Goal: Task Accomplishment & Management: Manage account settings

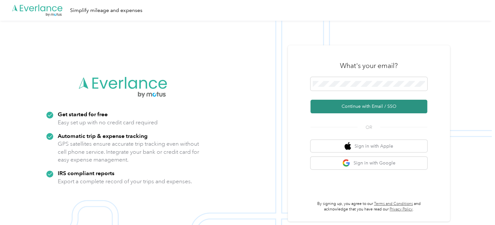
click at [355, 104] on button "Continue with Email / SSO" at bounding box center [368, 107] width 117 height 14
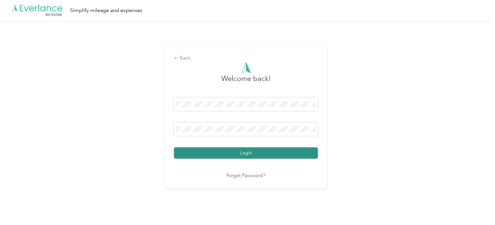
click at [238, 155] on button "Login" at bounding box center [246, 152] width 144 height 11
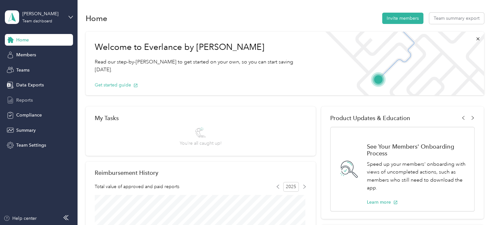
click at [22, 100] on span "Reports" at bounding box center [24, 100] width 17 height 7
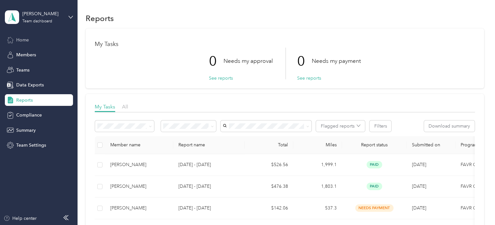
click at [20, 40] on span "Home" at bounding box center [22, 40] width 13 height 7
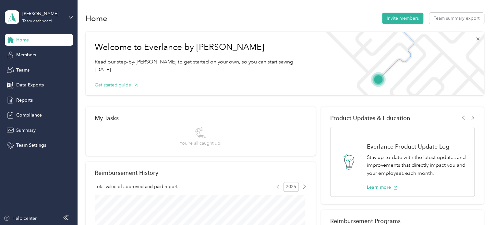
click at [475, 39] on icon at bounding box center [477, 38] width 5 height 5
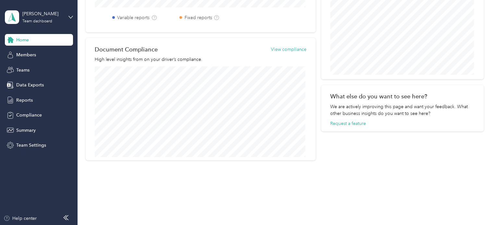
scroll to position [202, 0]
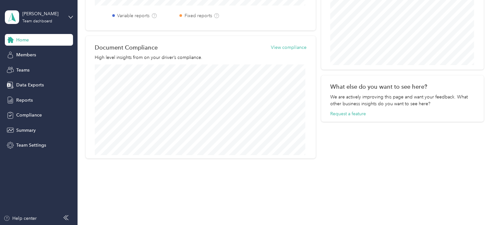
click at [66, 216] on icon at bounding box center [65, 217] width 5 height 5
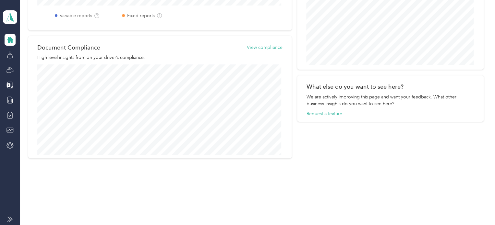
click at [9, 39] on icon at bounding box center [10, 40] width 6 height 6
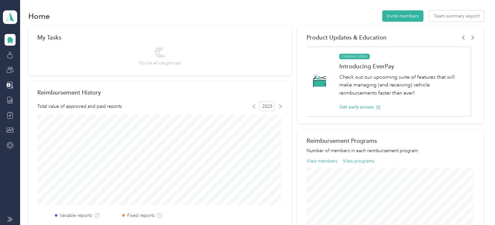
scroll to position [0, 0]
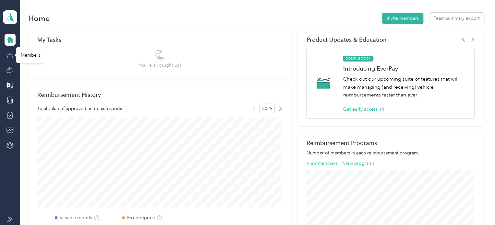
click at [9, 53] on icon at bounding box center [9, 55] width 7 height 7
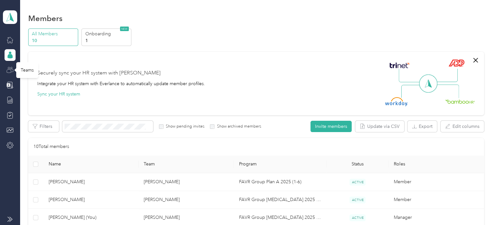
click at [9, 68] on icon at bounding box center [9, 69] width 7 height 7
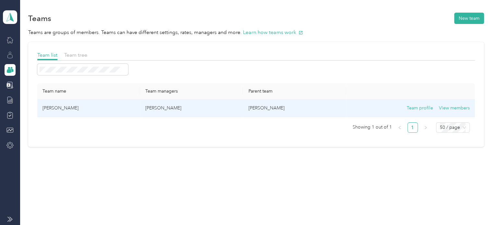
click at [61, 109] on td "[PERSON_NAME]" at bounding box center [88, 108] width 103 height 18
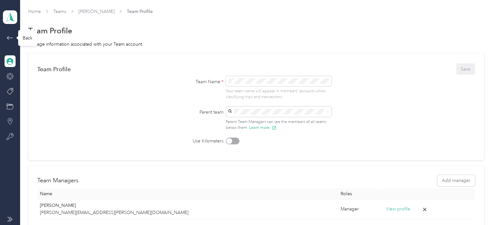
click at [11, 35] on icon at bounding box center [10, 38] width 8 height 8
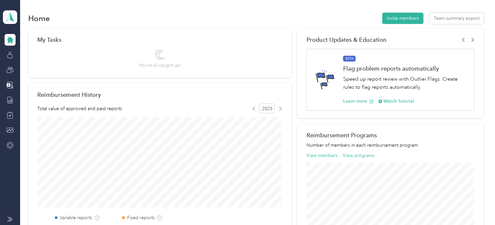
click at [10, 218] on icon at bounding box center [9, 219] width 5 height 5
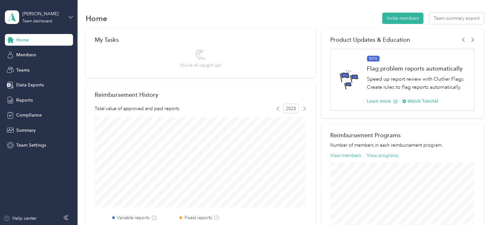
click at [70, 19] on icon at bounding box center [70, 17] width 5 height 5
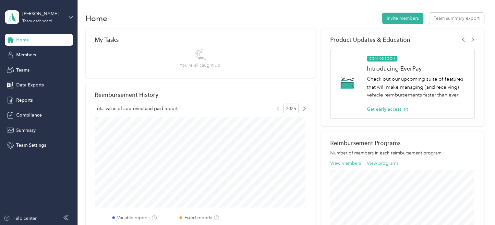
click at [25, 70] on div "Personal dashboard" at bounding box center [109, 67] width 201 height 11
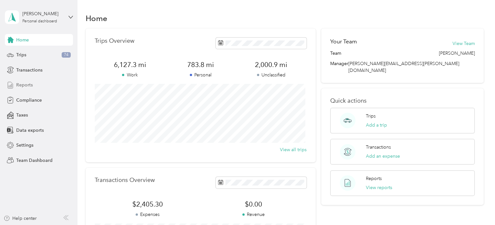
click at [23, 86] on span "Reports" at bounding box center [24, 85] width 17 height 7
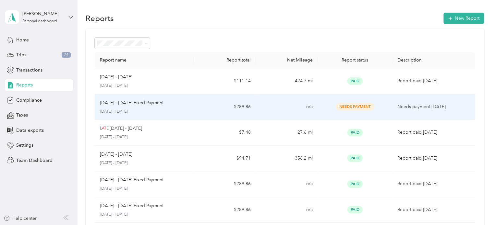
click at [145, 110] on p "[DATE] - [DATE]" at bounding box center [144, 112] width 89 height 6
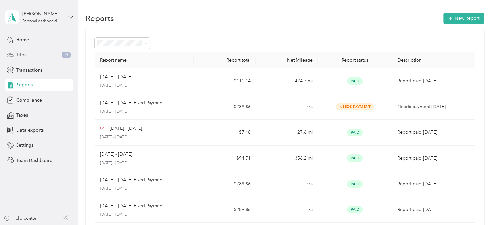
click at [29, 55] on div "Trips 74" at bounding box center [39, 55] width 68 height 12
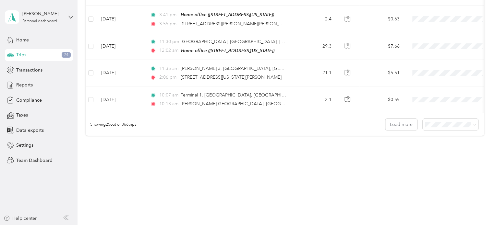
scroll to position [666, 0]
click at [473, 123] on icon at bounding box center [474, 124] width 3 height 3
click at [444, 159] on div "100 per load" at bounding box center [448, 157] width 46 height 7
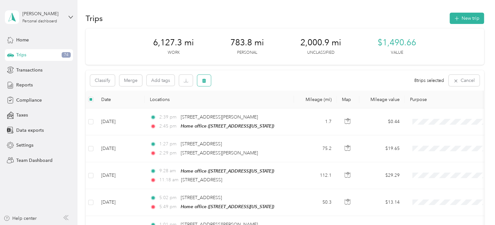
click at [206, 80] on button "button" at bounding box center [204, 80] width 14 height 11
click at [252, 107] on button "Yes" at bounding box center [252, 107] width 13 height 10
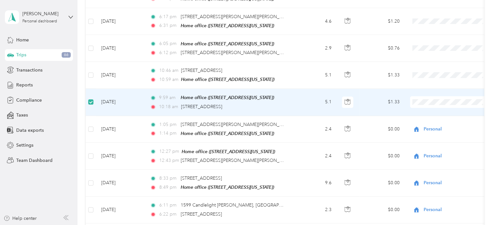
scroll to position [1652, 0]
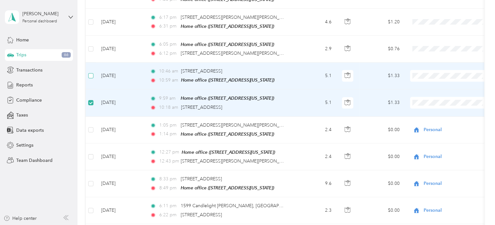
click at [91, 72] on label at bounding box center [90, 75] width 5 height 7
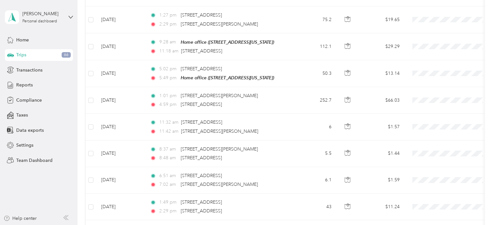
scroll to position [0, 0]
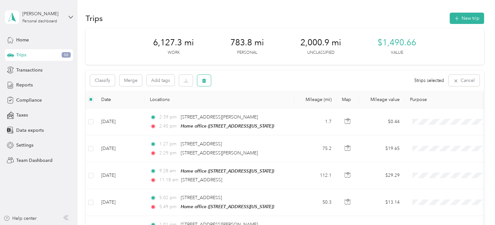
click at [205, 80] on icon "button" at bounding box center [204, 81] width 4 height 4
click at [249, 108] on button "Yes" at bounding box center [252, 107] width 13 height 10
click at [106, 81] on button "Classify" at bounding box center [102, 80] width 25 height 11
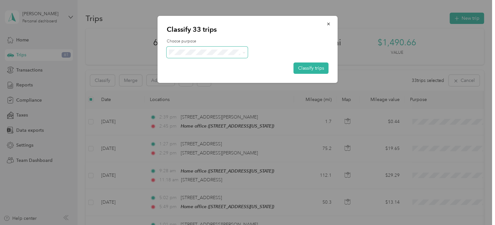
click at [241, 51] on span at bounding box center [242, 52] width 5 height 7
click at [243, 52] on icon at bounding box center [243, 52] width 3 height 3
click at [196, 64] on span "School Specialty" at bounding box center [212, 64] width 60 height 7
click at [306, 69] on button "Classify trips" at bounding box center [310, 68] width 35 height 11
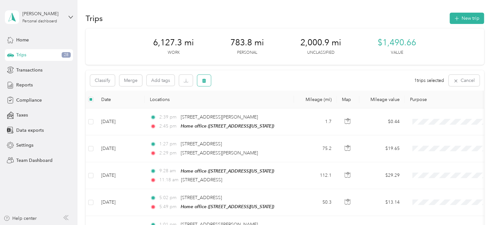
click at [200, 81] on button "button" at bounding box center [204, 80] width 14 height 11
click at [252, 107] on button "Yes" at bounding box center [252, 107] width 13 height 10
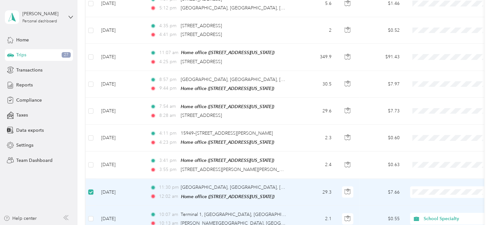
scroll to position [518, 0]
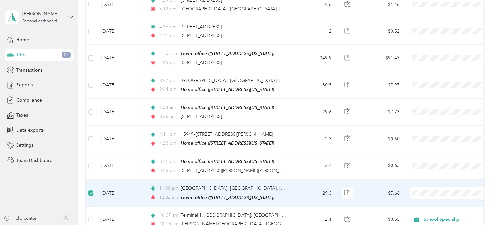
click at [445, 203] on li "School Specialty" at bounding box center [450, 200] width 80 height 11
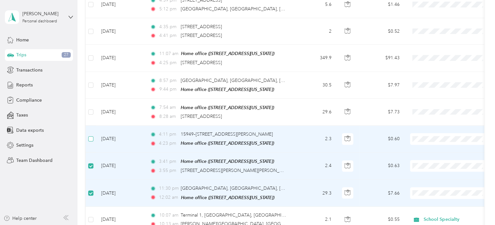
click at [91, 138] on label at bounding box center [90, 138] width 5 height 7
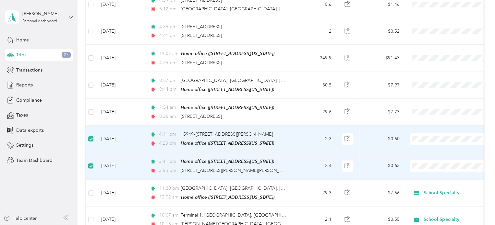
click at [424, 185] on span "Personal" at bounding box center [449, 185] width 71 height 7
click at [430, 159] on span "Personal" at bounding box center [456, 159] width 60 height 7
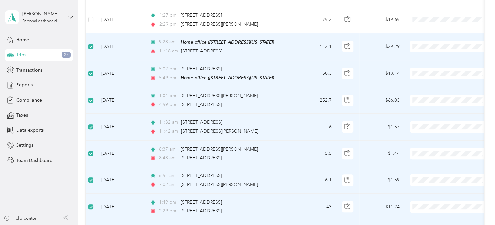
scroll to position [64, 0]
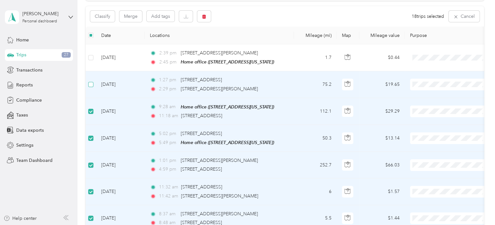
click at [89, 87] on label at bounding box center [90, 84] width 5 height 7
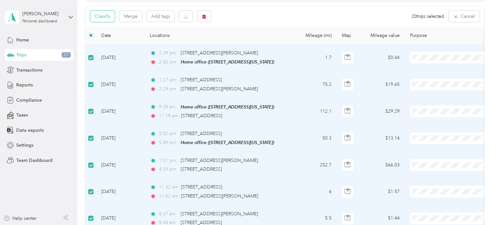
click at [108, 18] on button "Classify" at bounding box center [102, 16] width 25 height 11
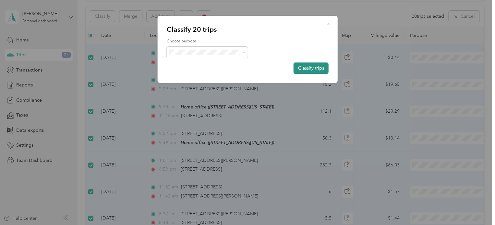
click at [297, 69] on button "Classify trips" at bounding box center [310, 68] width 35 height 11
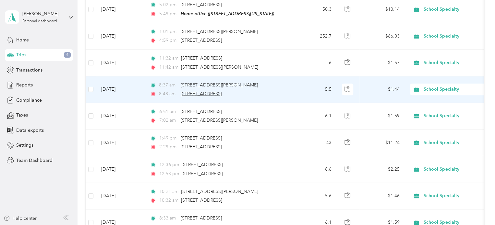
scroll to position [0, 0]
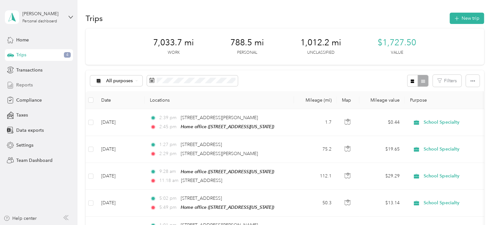
click at [22, 85] on span "Reports" at bounding box center [24, 85] width 17 height 7
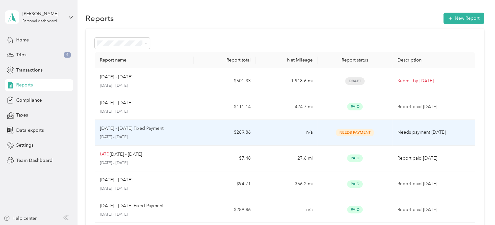
click at [143, 128] on p "[DATE] - [DATE] Fixed Payment" at bounding box center [132, 128] width 64 height 7
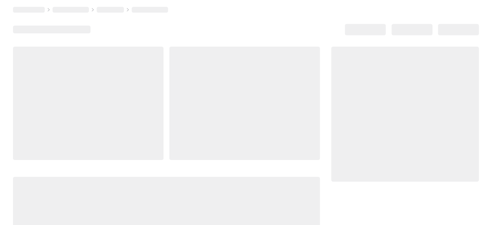
click at [143, 128] on div at bounding box center [88, 103] width 150 height 113
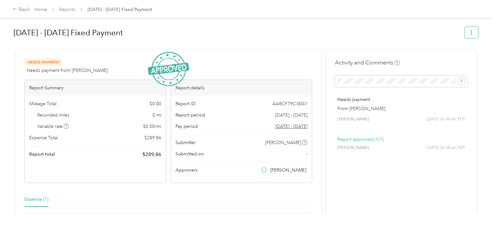
click at [470, 32] on icon "button" at bounding box center [471, 32] width 5 height 5
click at [274, 36] on h1 "[DATE] - [DATE] Fixed Payment" at bounding box center [237, 33] width 446 height 16
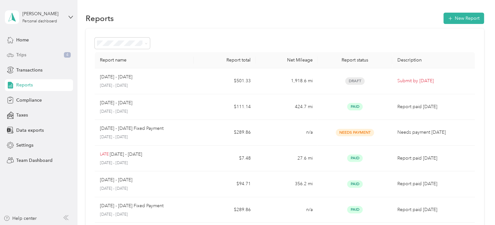
click at [22, 56] on span "Trips" at bounding box center [21, 55] width 10 height 7
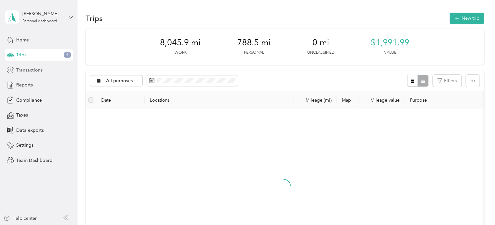
click at [27, 69] on span "Transactions" at bounding box center [29, 70] width 26 height 7
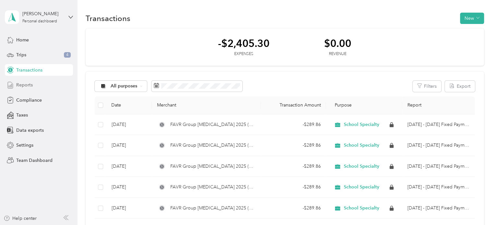
click at [25, 85] on span "Reports" at bounding box center [24, 85] width 17 height 7
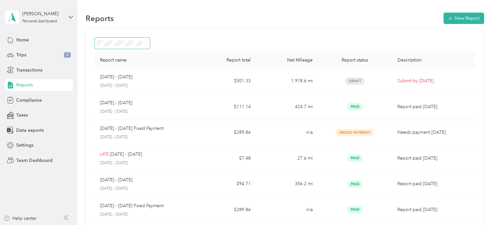
click at [148, 43] on span at bounding box center [122, 43] width 55 height 11
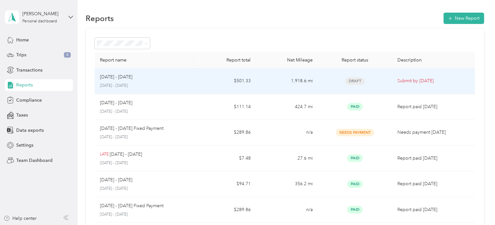
click at [183, 83] on p "[DATE] - [DATE]" at bounding box center [144, 86] width 89 height 6
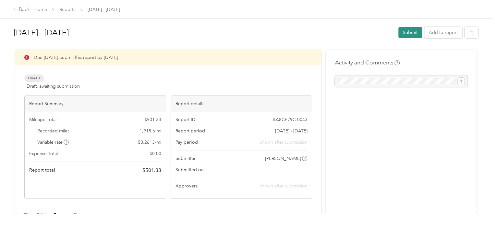
click at [410, 34] on button "Submit" at bounding box center [410, 32] width 24 height 11
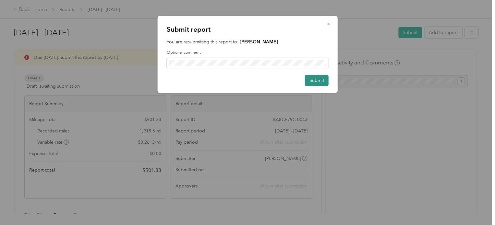
click at [311, 78] on button "Submit" at bounding box center [317, 80] width 24 height 11
